Goal: Information Seeking & Learning: Find specific fact

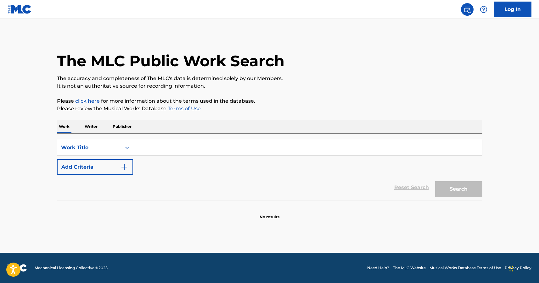
click at [167, 147] on input "Search Form" at bounding box center [307, 147] width 349 height 15
paste input "Ain’t No Stoppin’ Us Now"
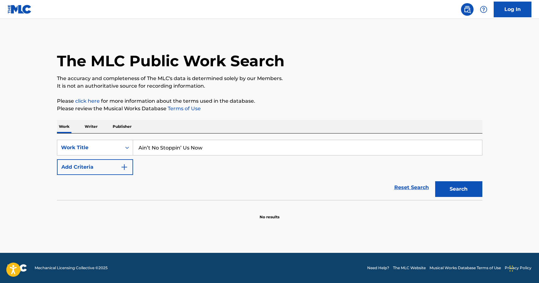
type input "Ain’t No Stoppin’ Us Now"
click at [129, 167] on button "Add Criteria" at bounding box center [95, 167] width 76 height 16
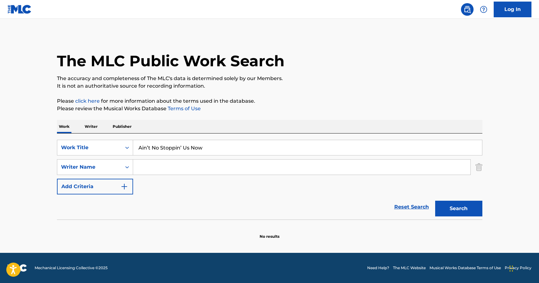
click at [148, 166] on input "Search Form" at bounding box center [301, 167] width 337 height 15
paste input "[PERSON_NAME]"
type input "[PERSON_NAME]"
click at [435, 201] on button "Search" at bounding box center [458, 209] width 47 height 16
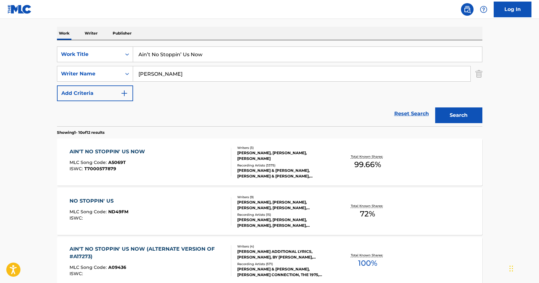
scroll to position [94, 0]
click at [109, 152] on div "AIN'T NO STOPPIN' US NOW" at bounding box center [109, 151] width 79 height 8
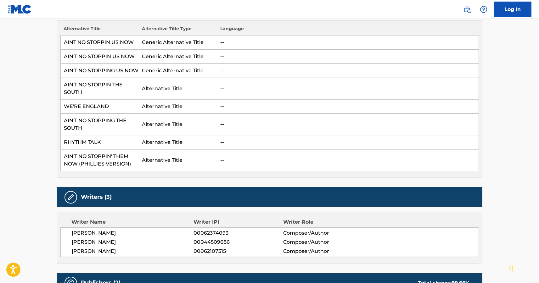
scroll to position [126, 0]
